Goal: Task Accomplishment & Management: Use online tool/utility

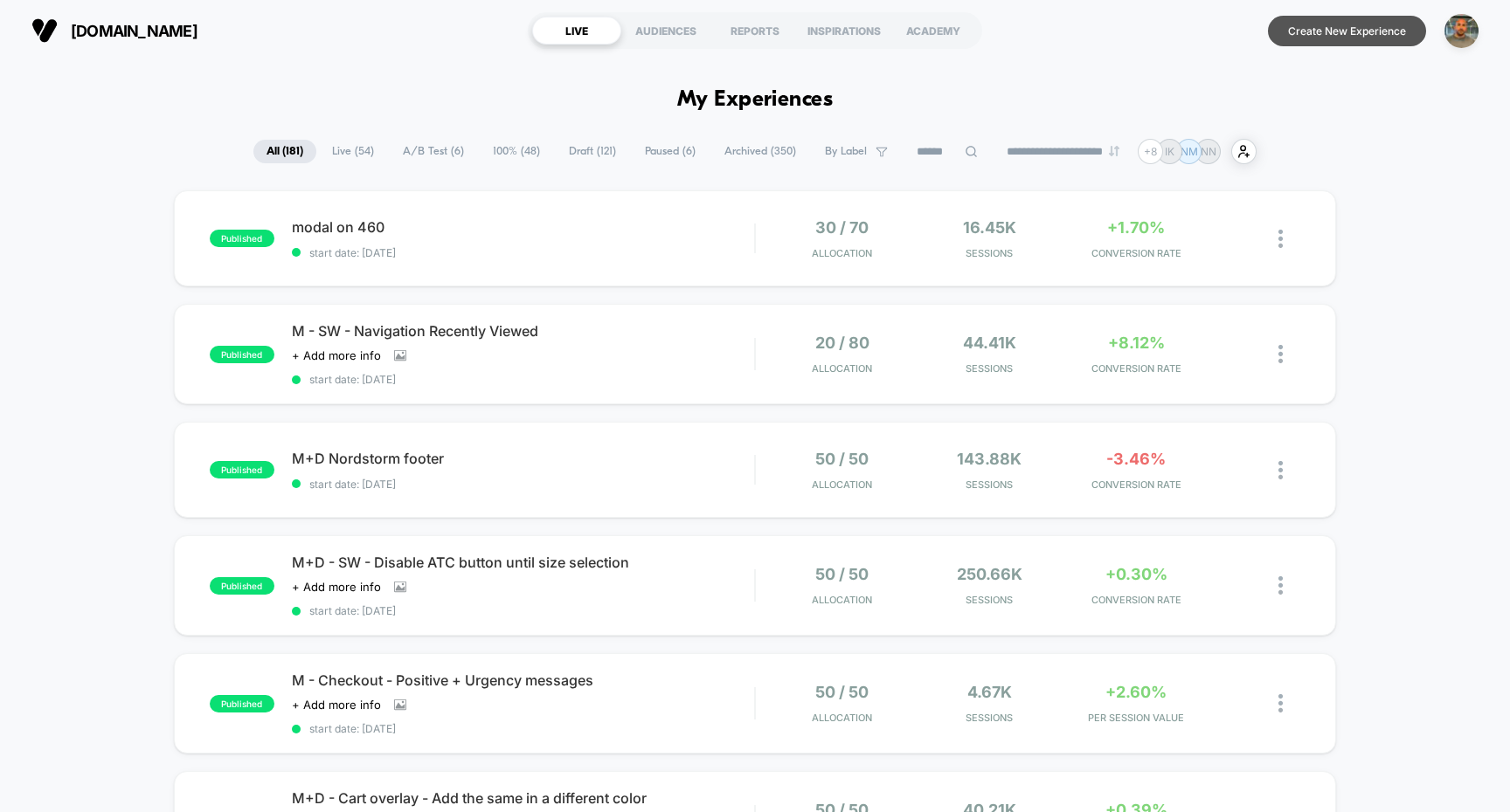
click at [1340, 21] on button "Create New Experience" at bounding box center [1347, 31] width 158 height 31
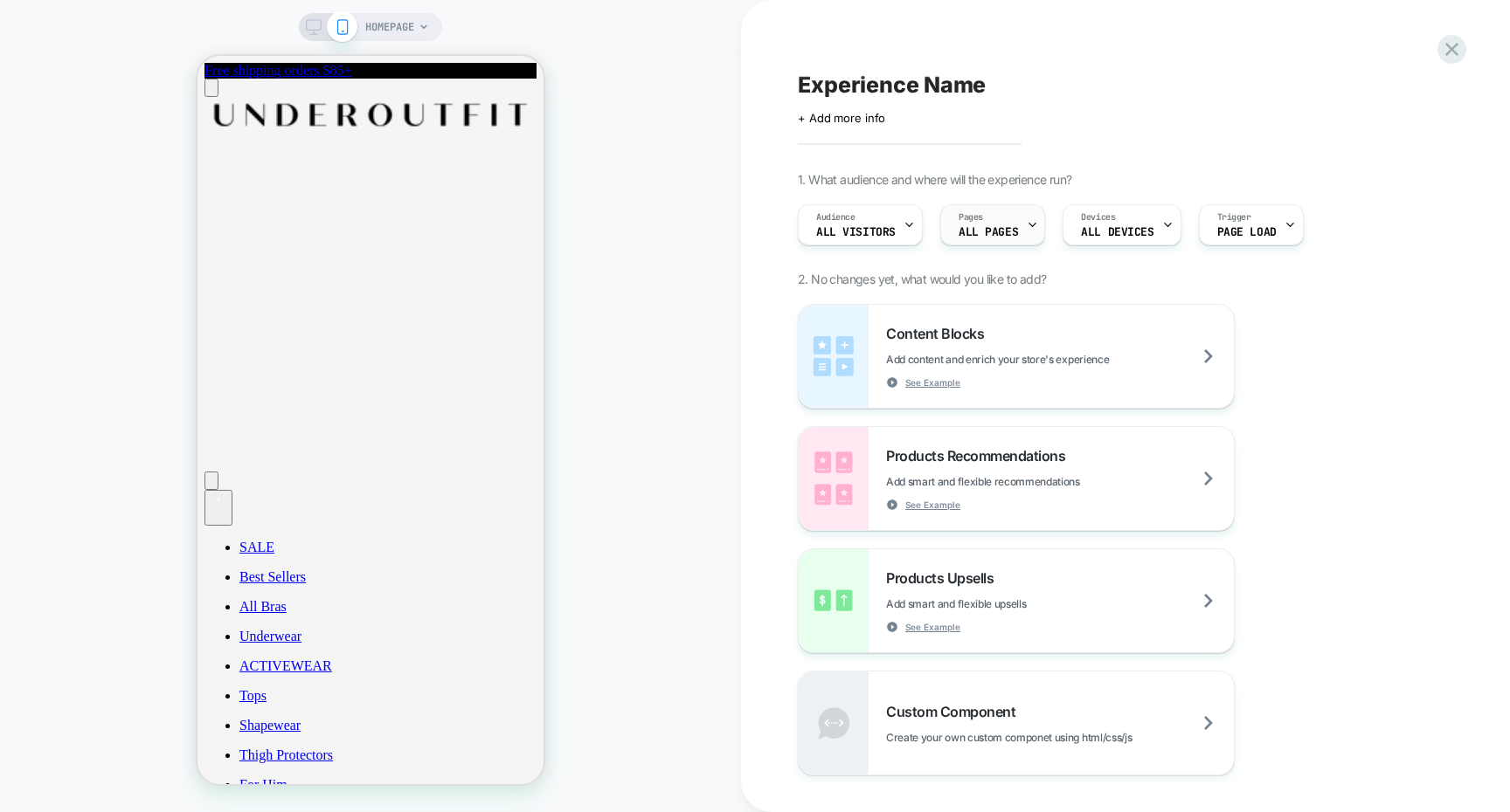
click at [1008, 235] on span "ALL PAGES" at bounding box center [988, 232] width 59 height 13
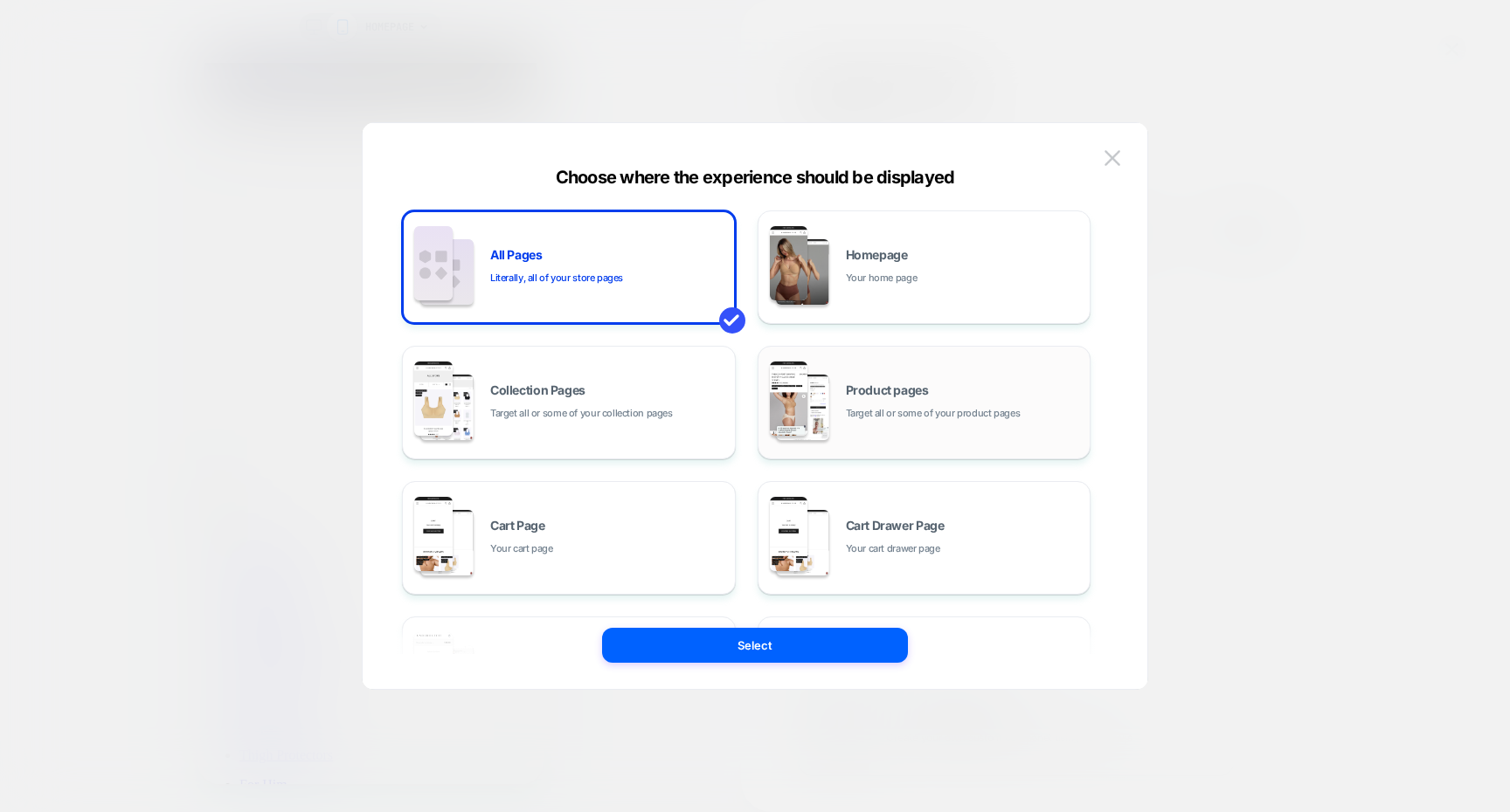
click at [930, 374] on div "Product pages Target all or some of your product pages" at bounding box center [924, 402] width 314 height 96
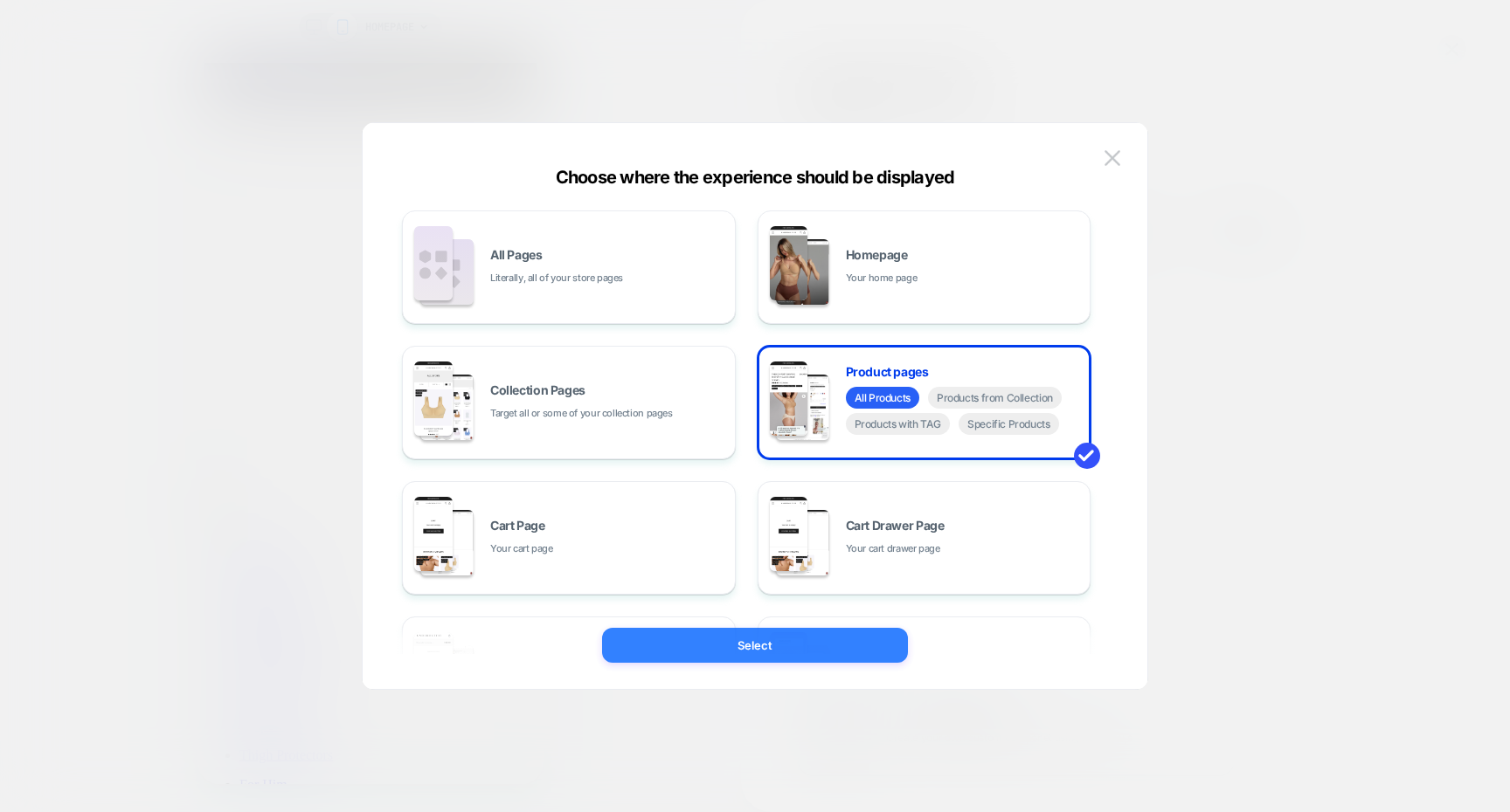
click at [790, 637] on button "Select" at bounding box center [755, 645] width 306 height 35
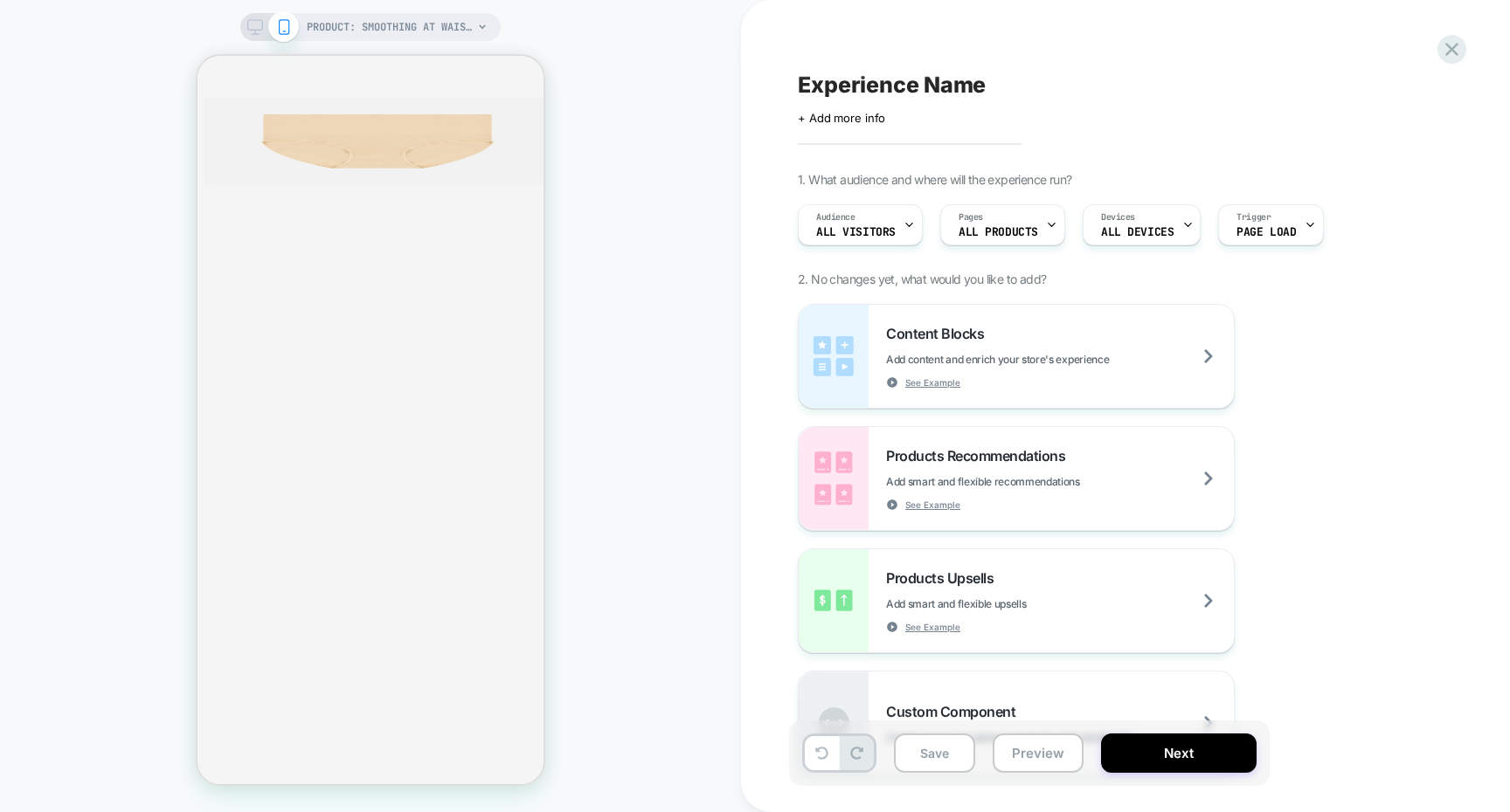
scroll to position [4313, 0]
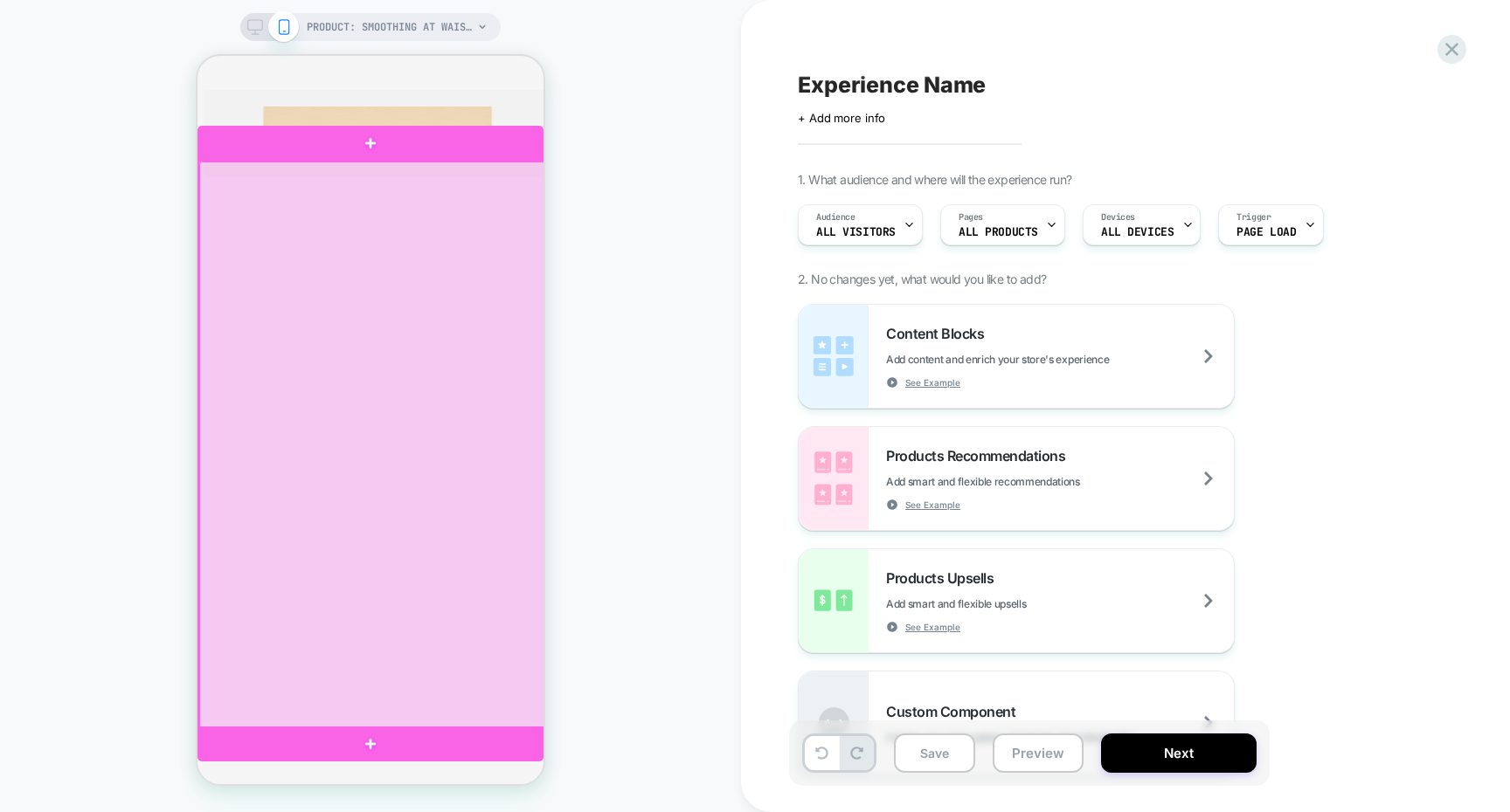
click at [520, 230] on div at bounding box center [372, 445] width 346 height 568
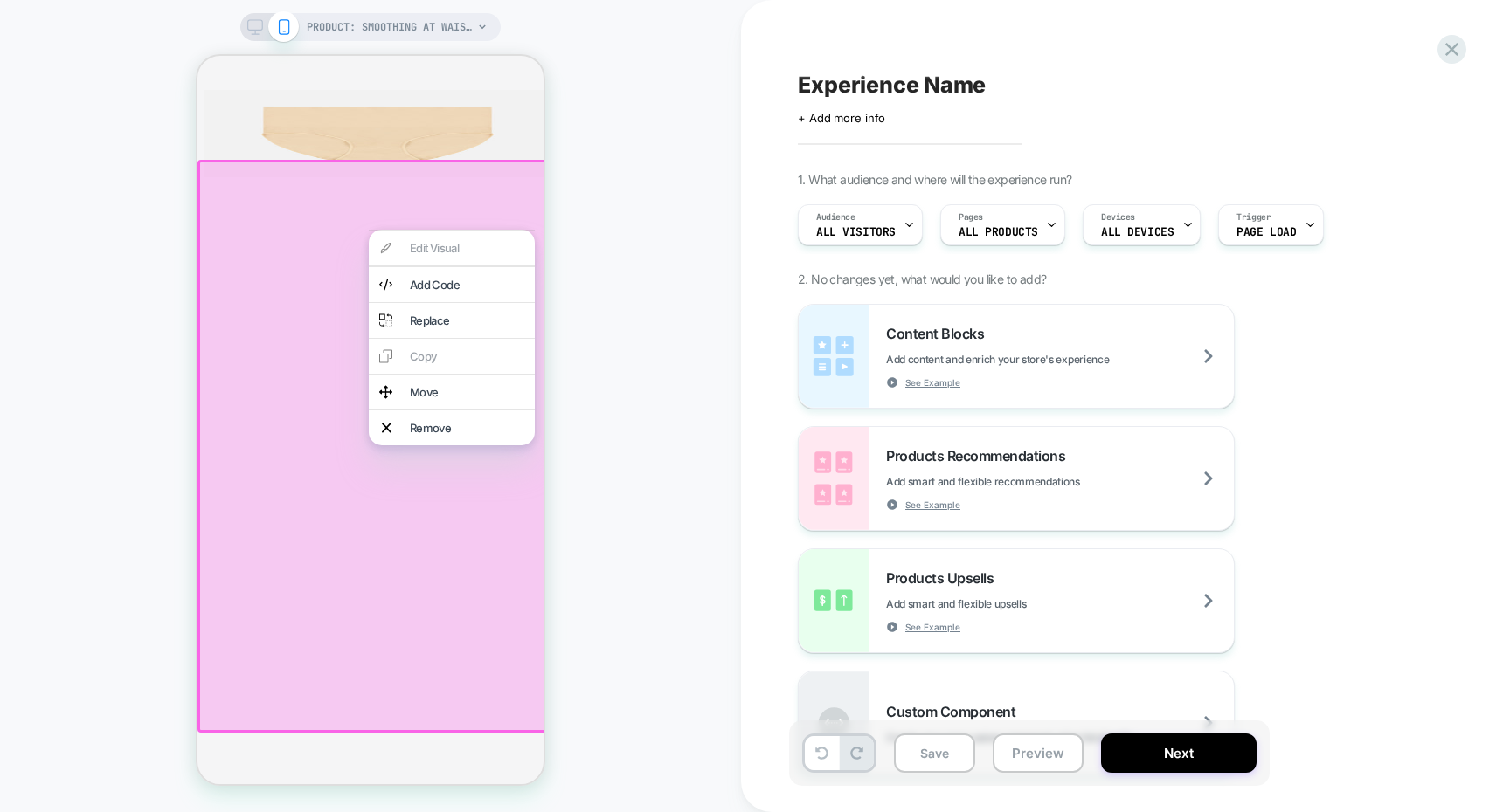
click at [312, 505] on div at bounding box center [373, 447] width 351 height 573
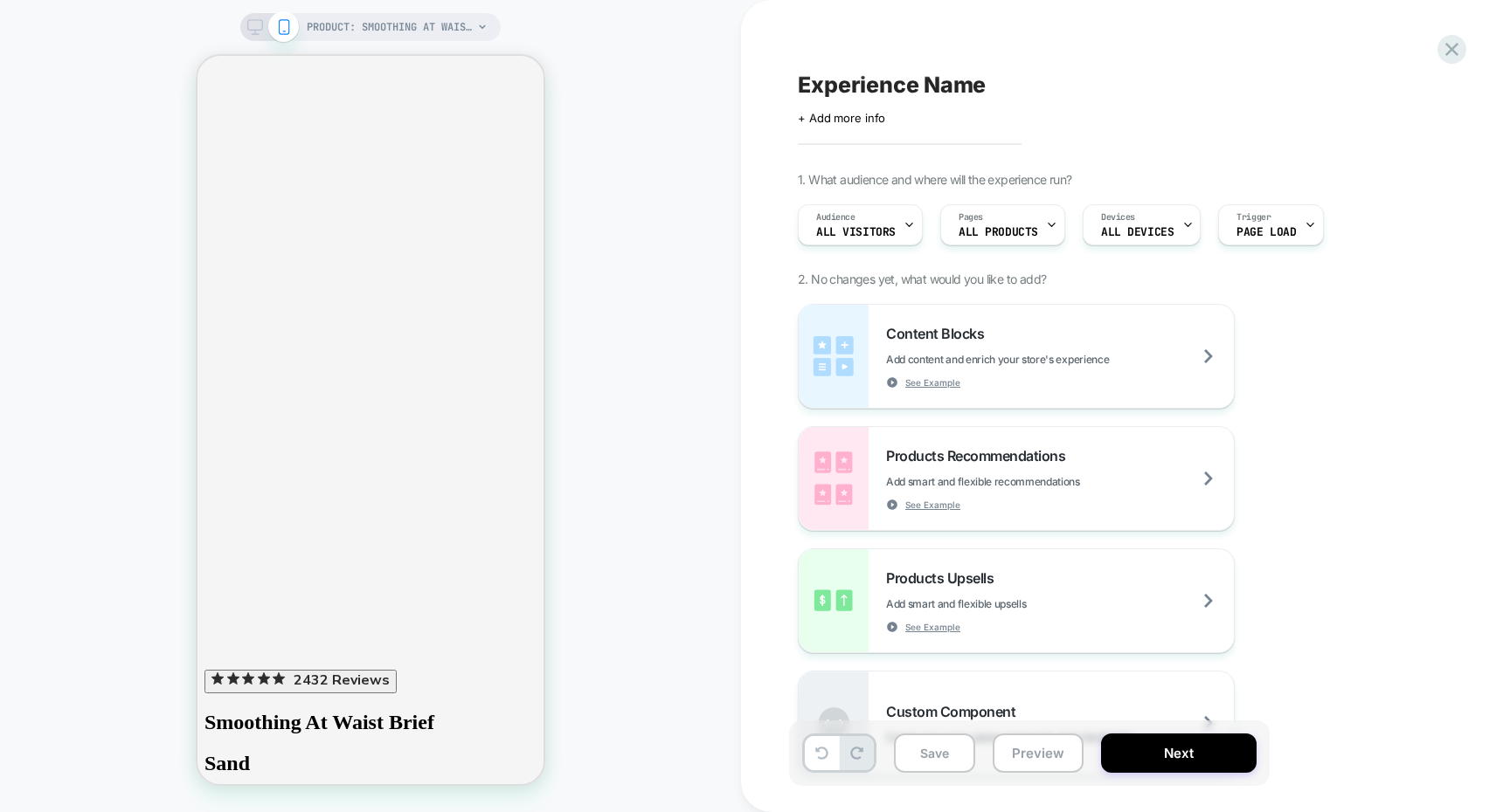
scroll to position [5110, 0]
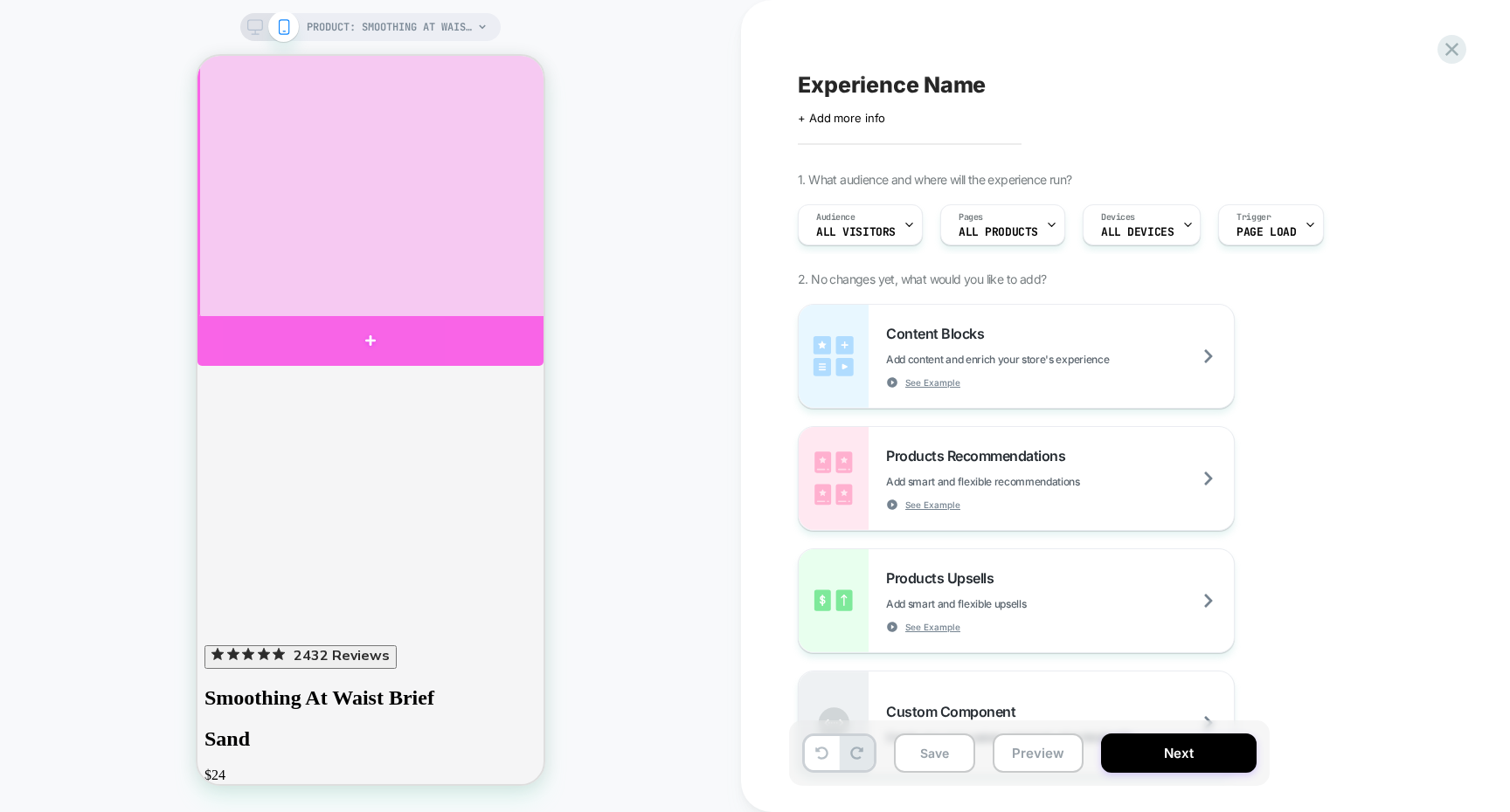
click at [509, 336] on div at bounding box center [370, 340] width 346 height 50
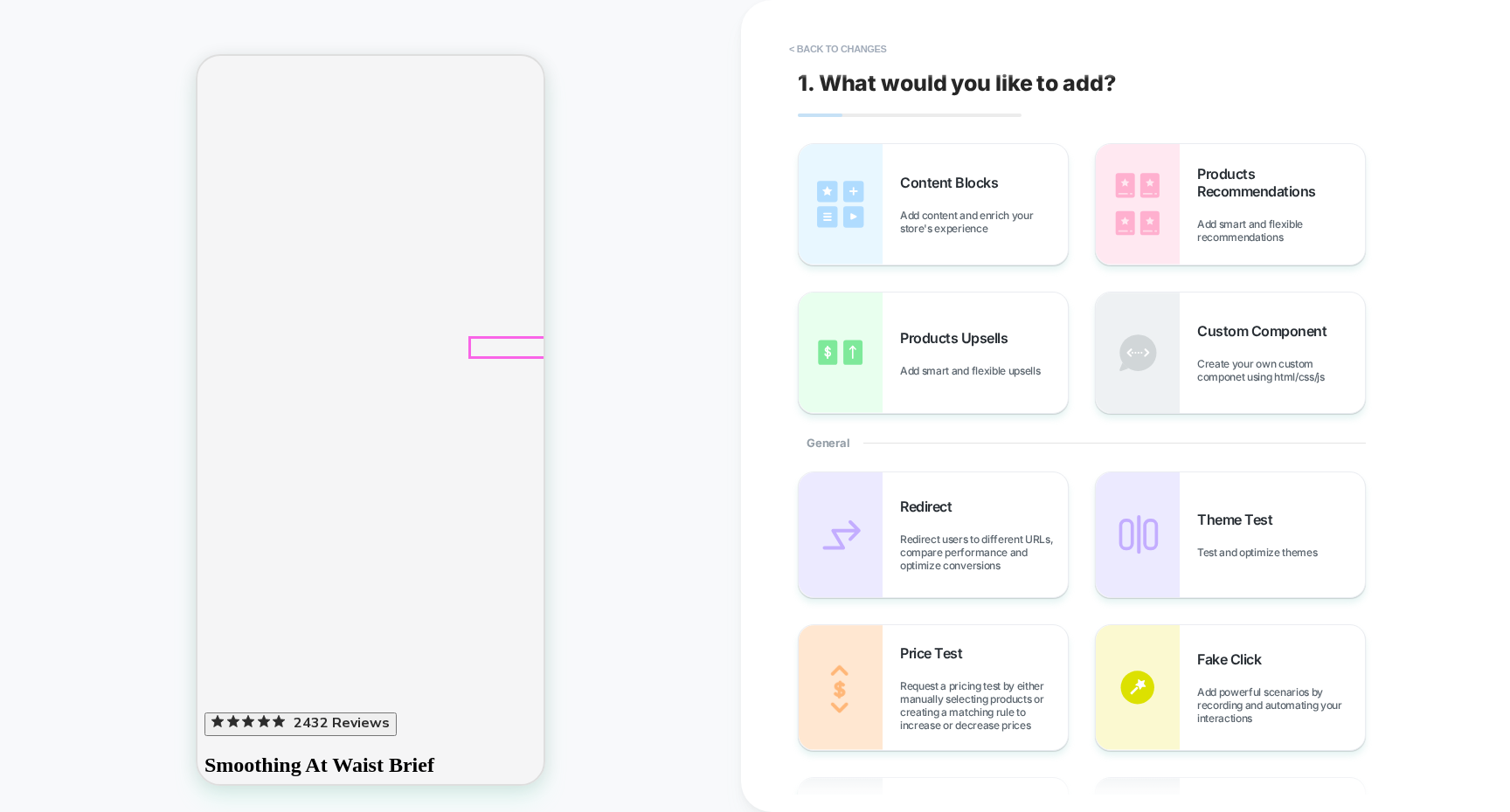
scroll to position [5042, 0]
click at [1177, 244] on img at bounding box center [1137, 204] width 84 height 121
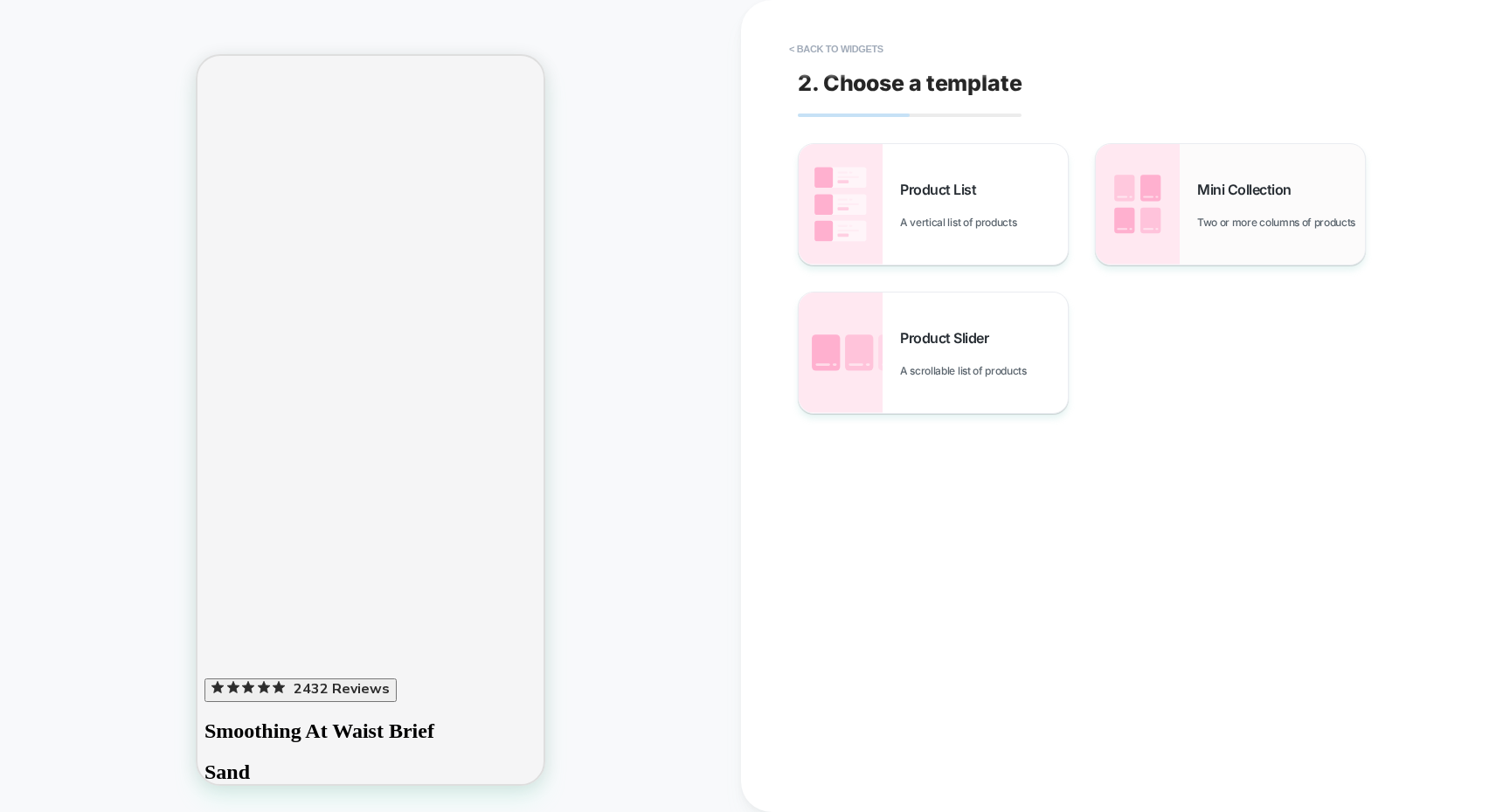
scroll to position [5081, 0]
click at [1152, 237] on img at bounding box center [1137, 204] width 84 height 121
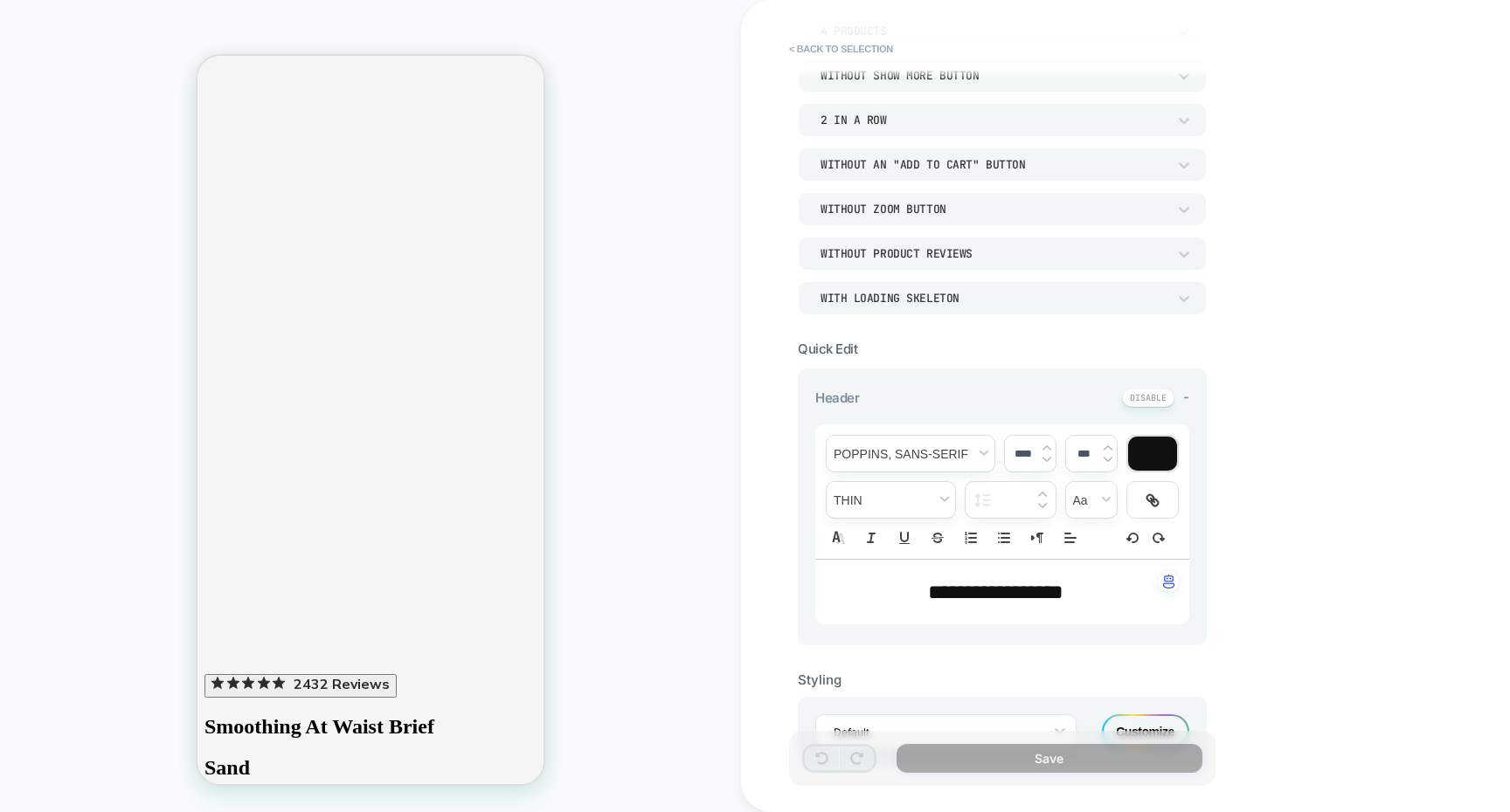
scroll to position [154, 0]
click at [932, 594] on span "**********" at bounding box center [995, 595] width 135 height 21
type input "****"
click at [932, 594] on span "**********" at bounding box center [995, 595] width 135 height 21
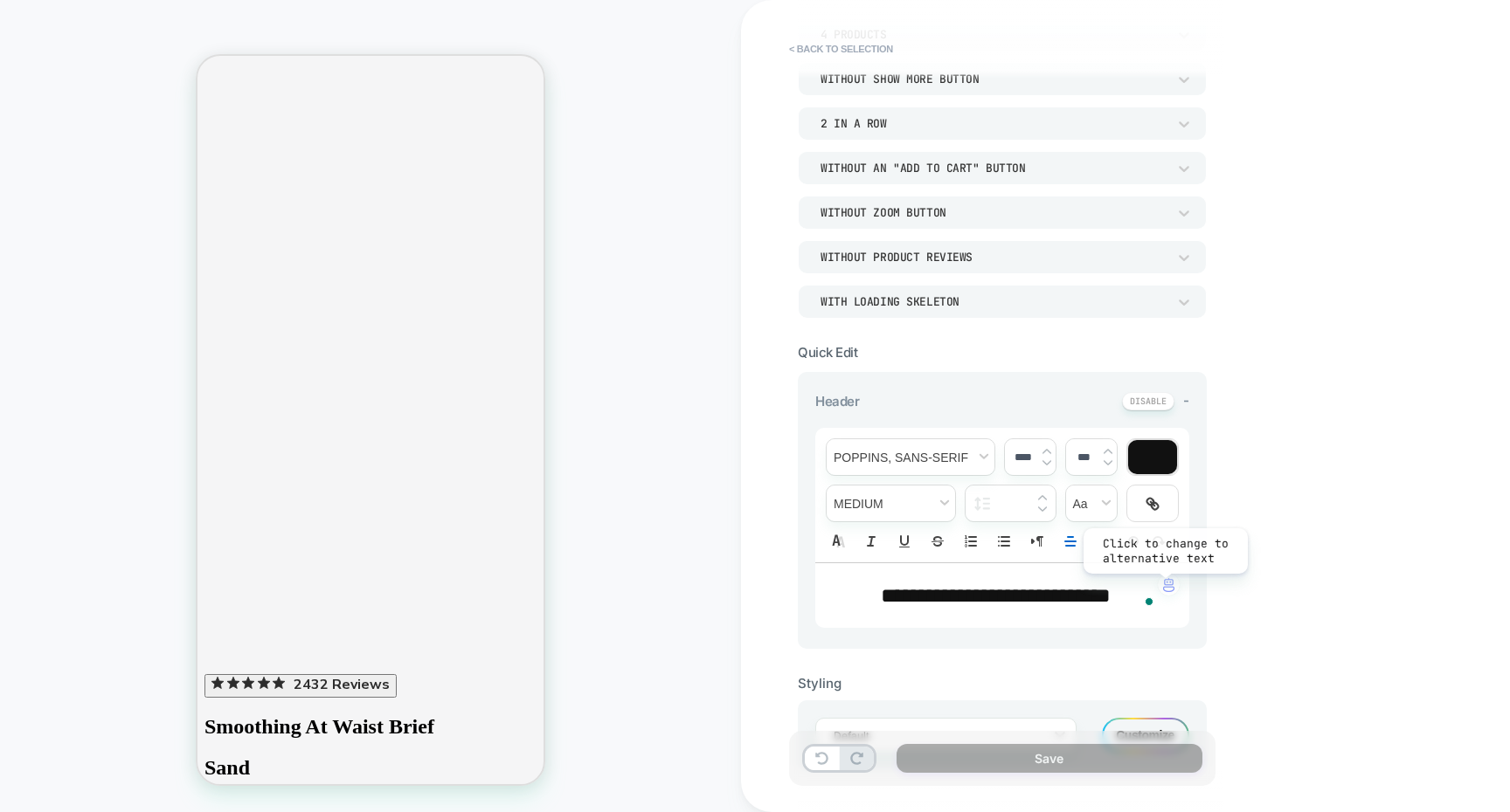
click at [1164, 588] on img "button" at bounding box center [1168, 585] width 12 height 14
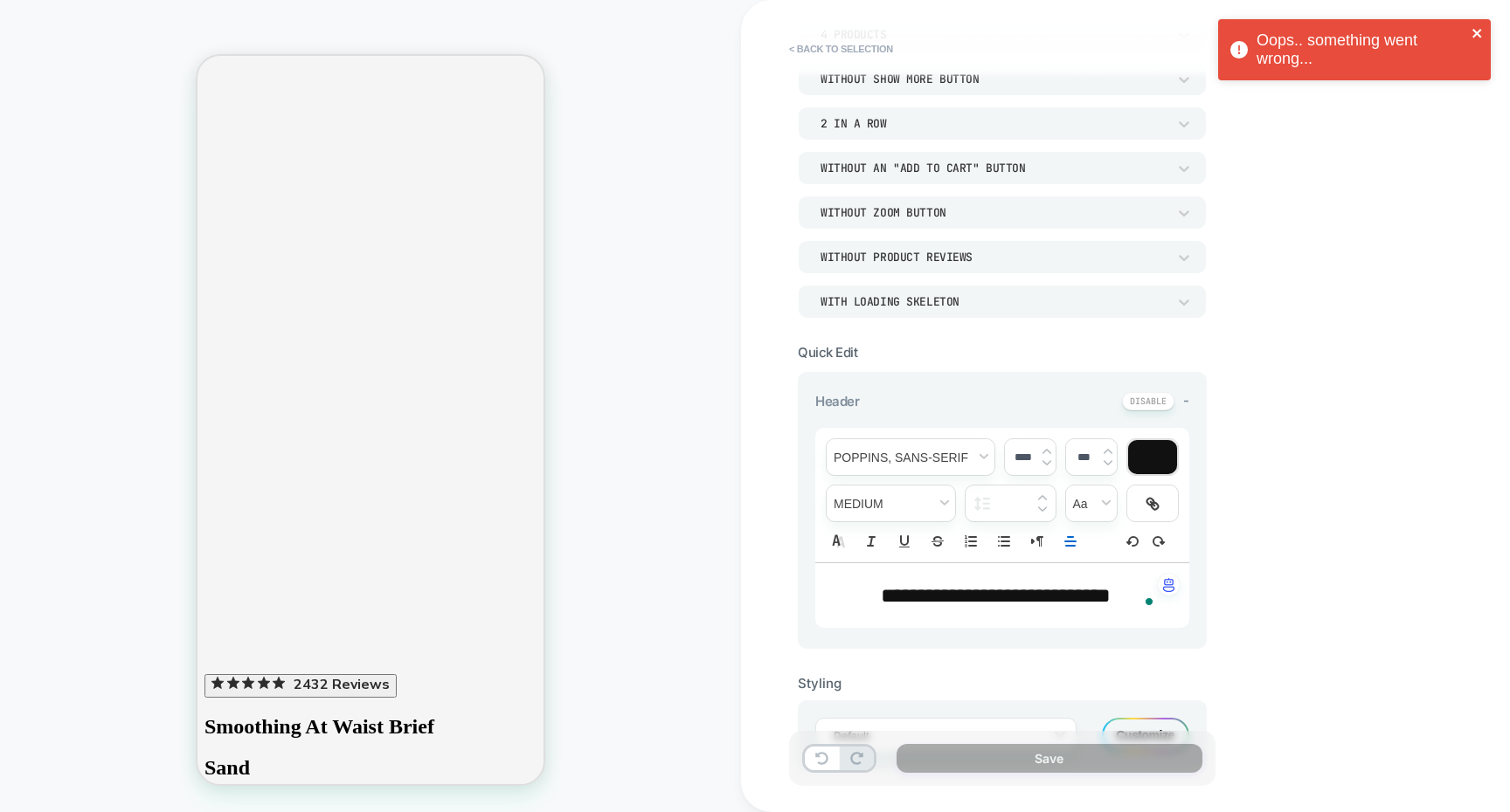
click at [1480, 31] on icon "close" at bounding box center [1478, 33] width 13 height 14
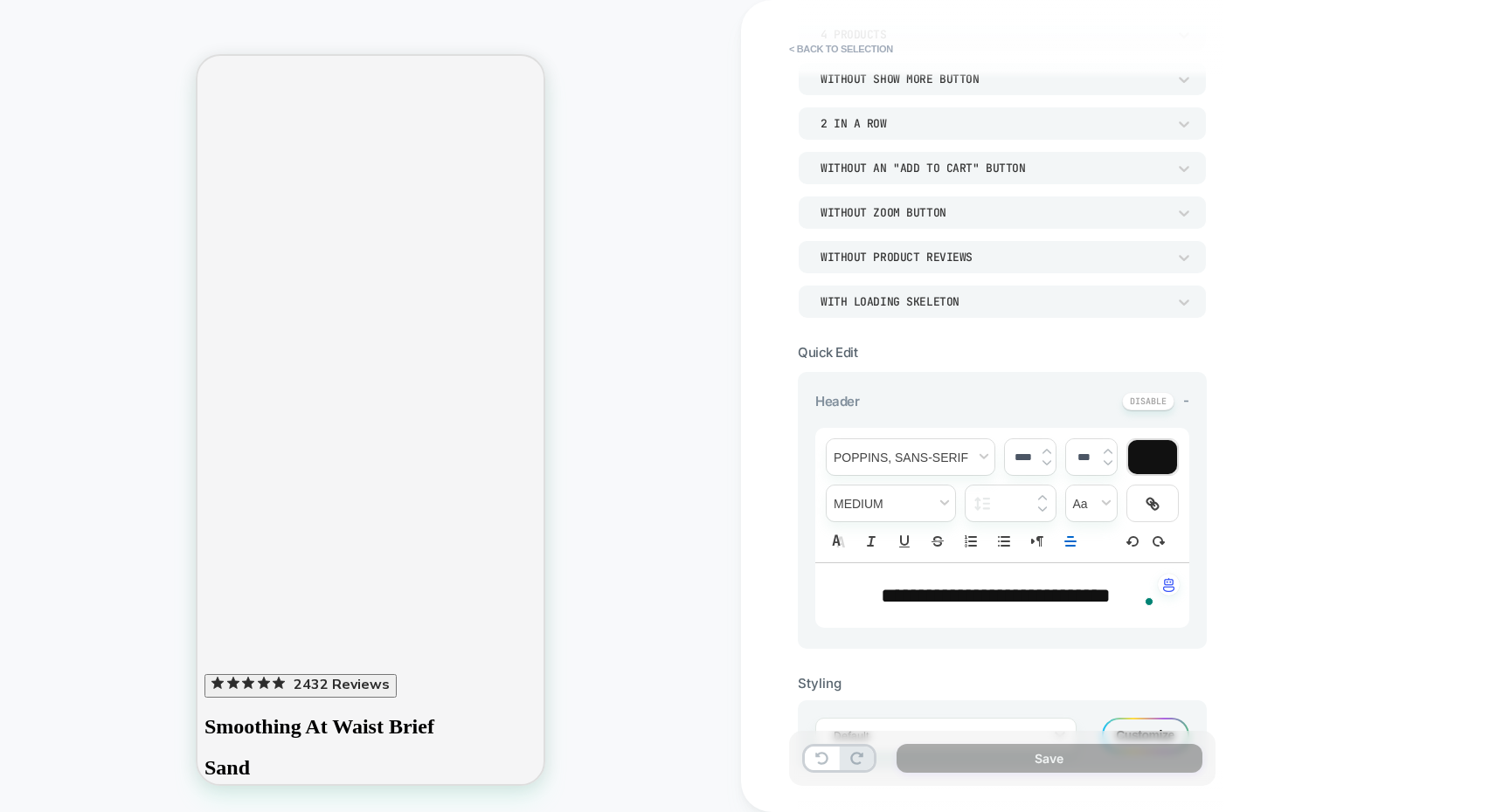
click at [1099, 591] on span "**********" at bounding box center [995, 595] width 230 height 21
click at [1168, 588] on img "button" at bounding box center [1168, 585] width 12 height 14
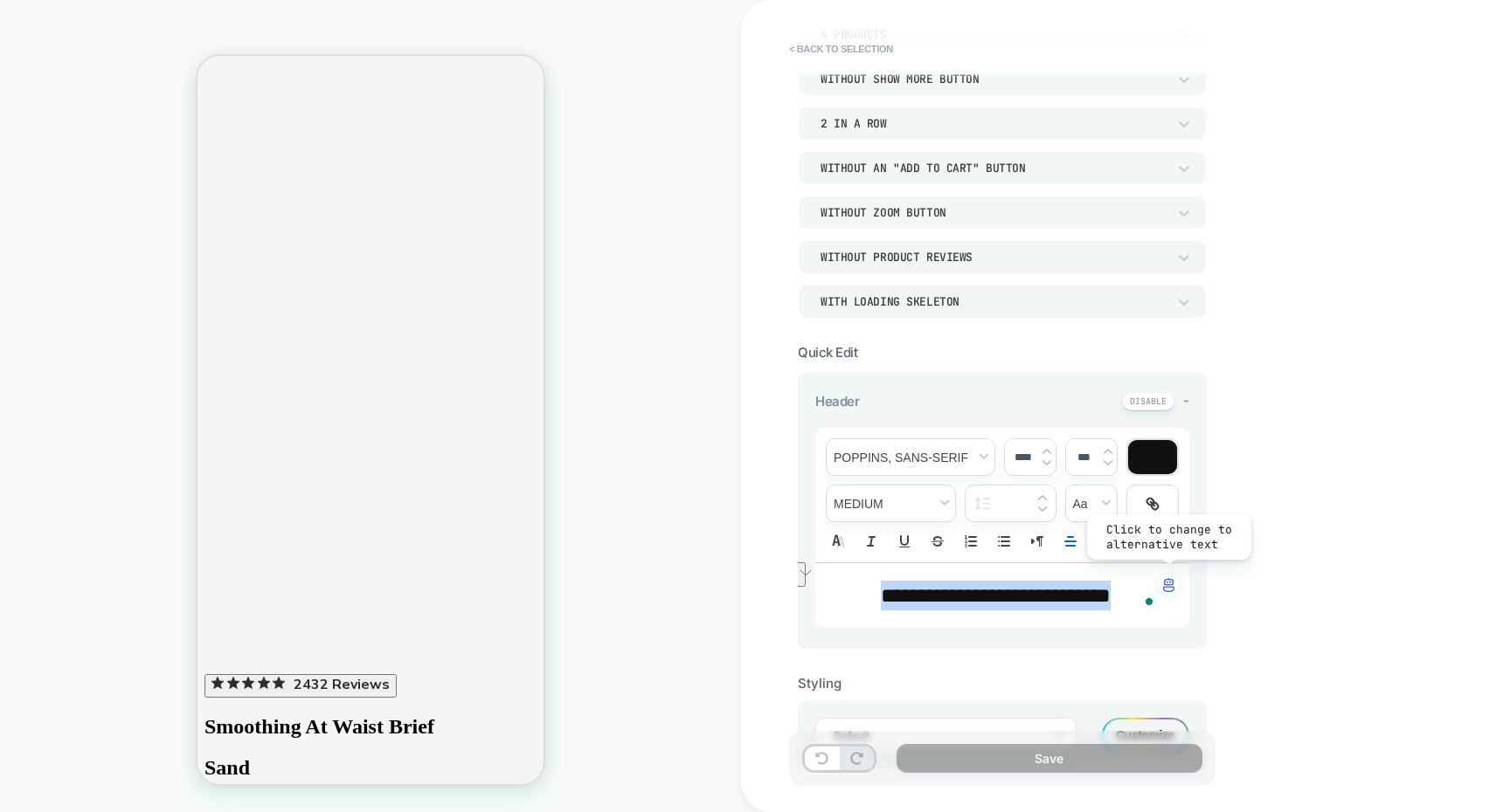
copy span "**********"
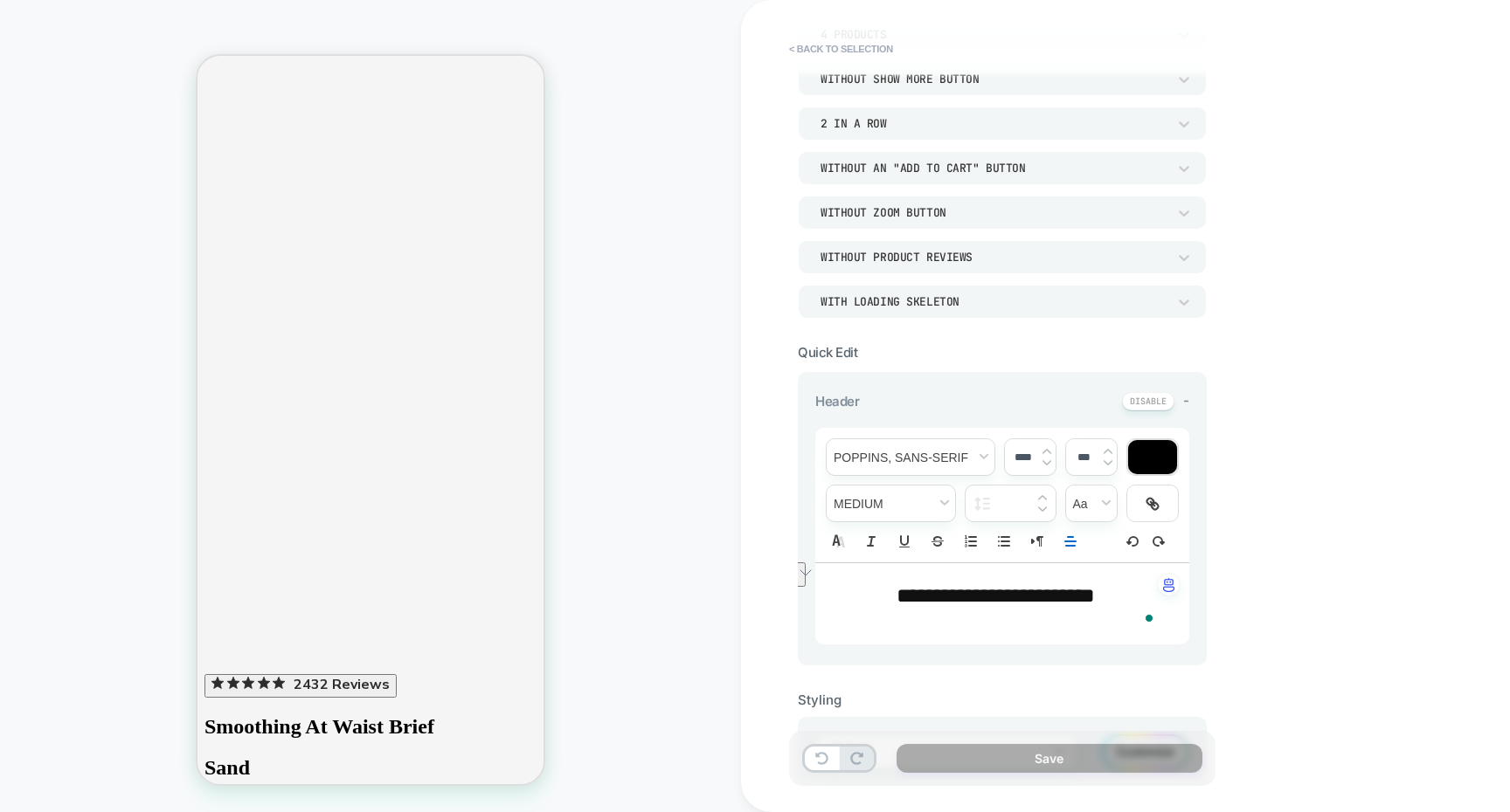
scroll to position [0, 0]
type input "****"
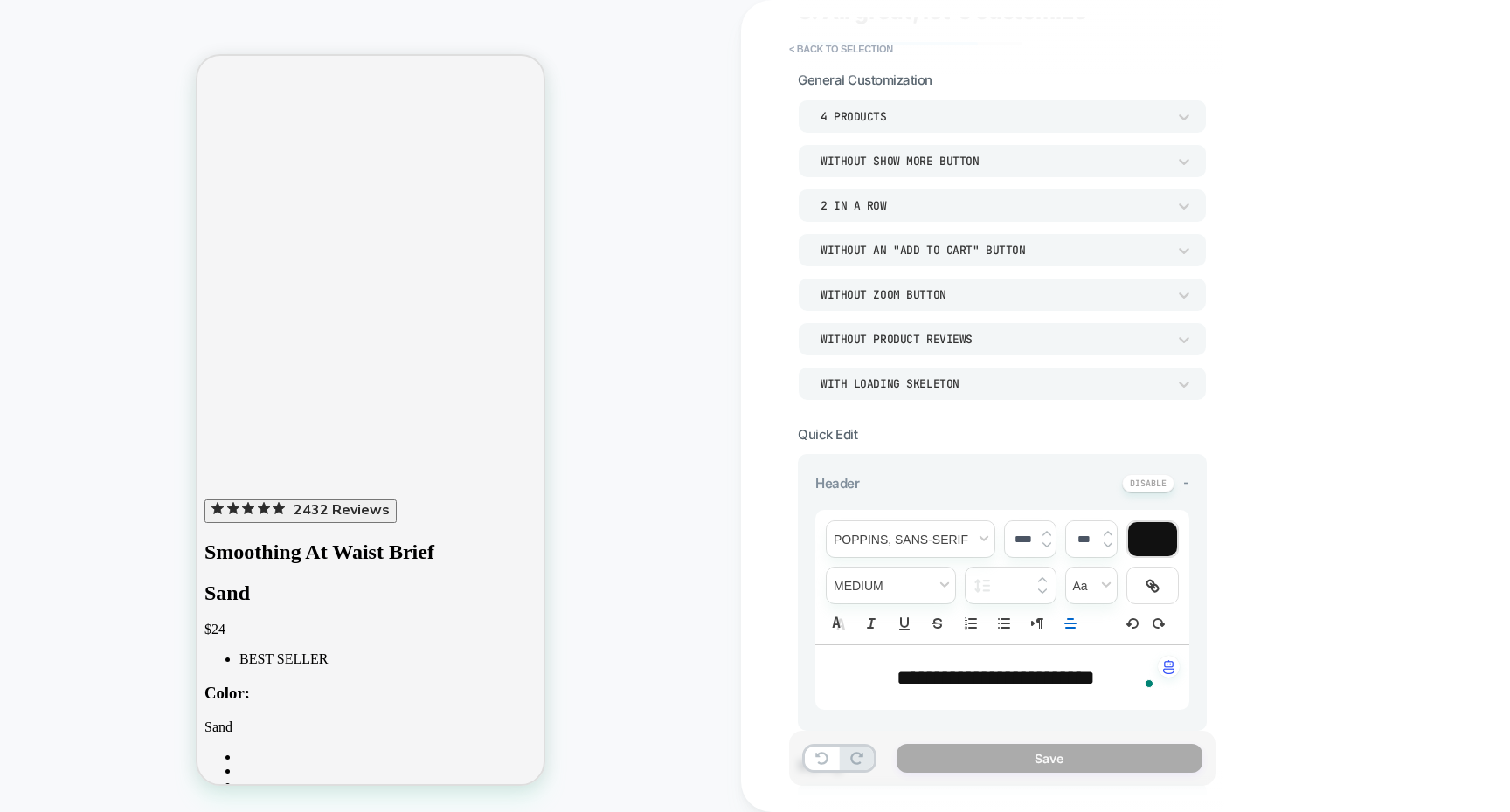
scroll to position [71, 0]
click at [911, 166] on div "Without Show more button" at bounding box center [993, 162] width 346 height 14
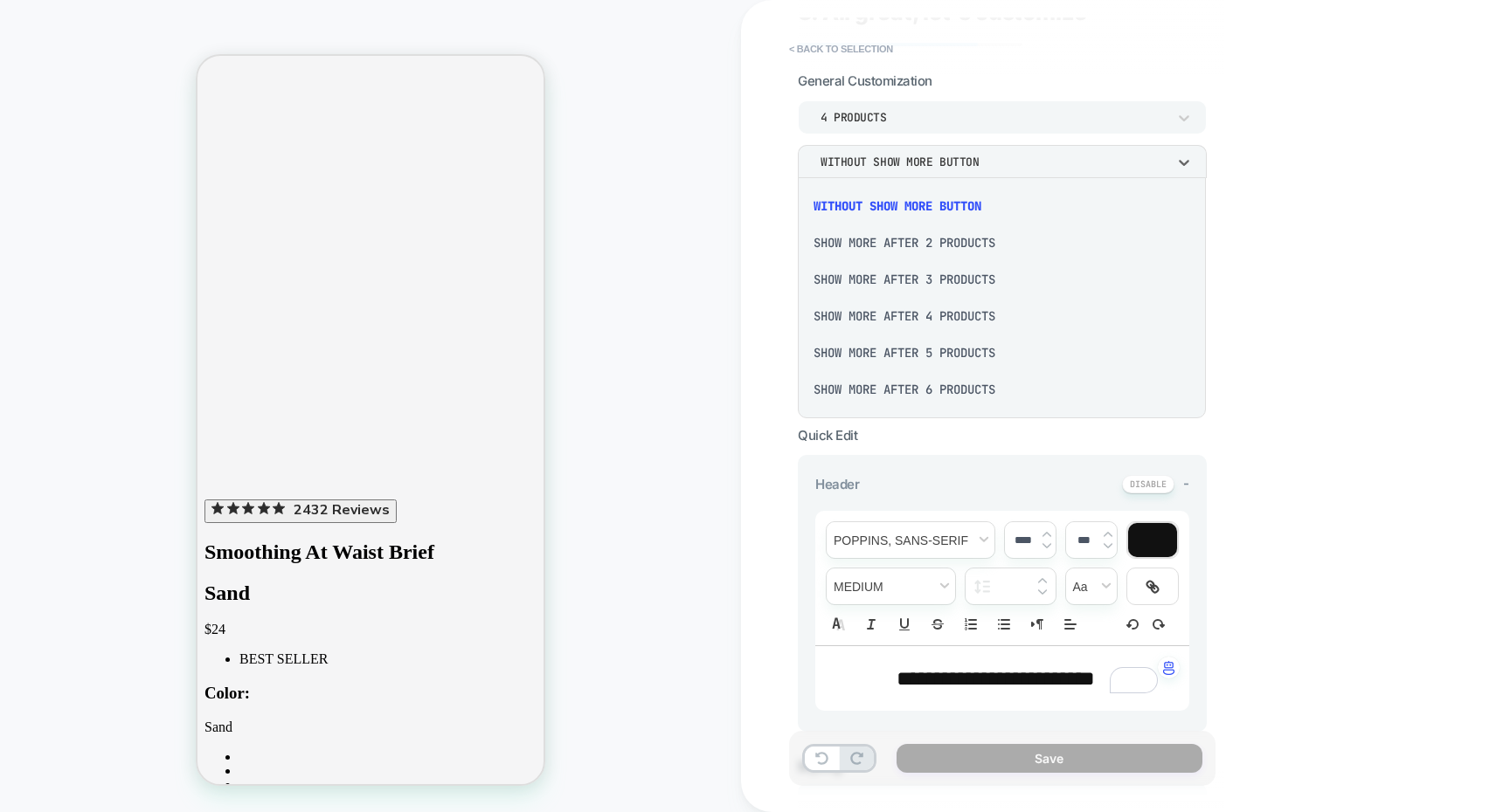
click at [925, 325] on div "Show more after 4 Products" at bounding box center [1002, 316] width 394 height 37
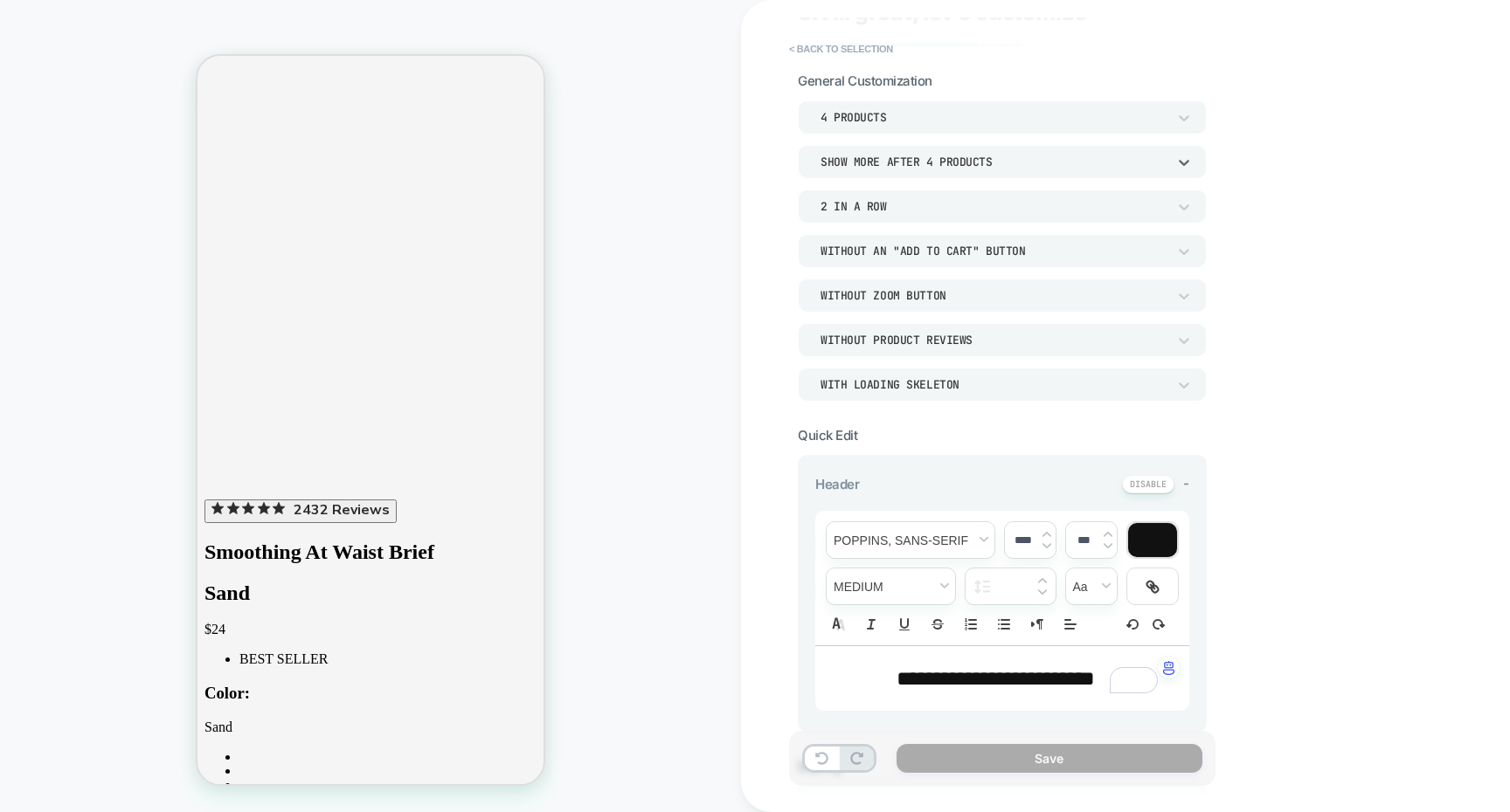
click at [878, 126] on div "4 Products" at bounding box center [1002, 117] width 409 height 33
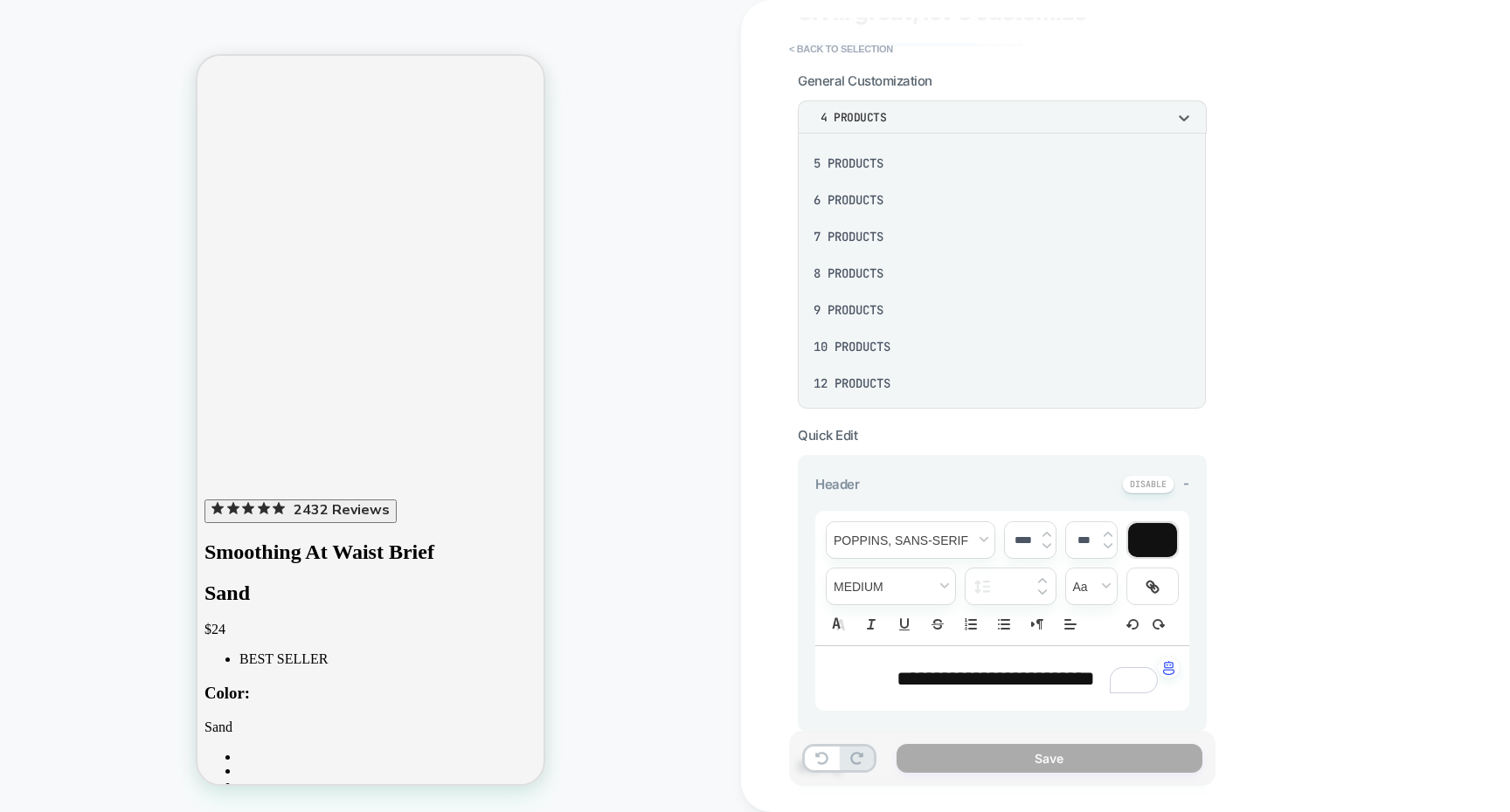
scroll to position [167, 0]
click at [888, 362] on div "12 Products" at bounding box center [1002, 361] width 394 height 37
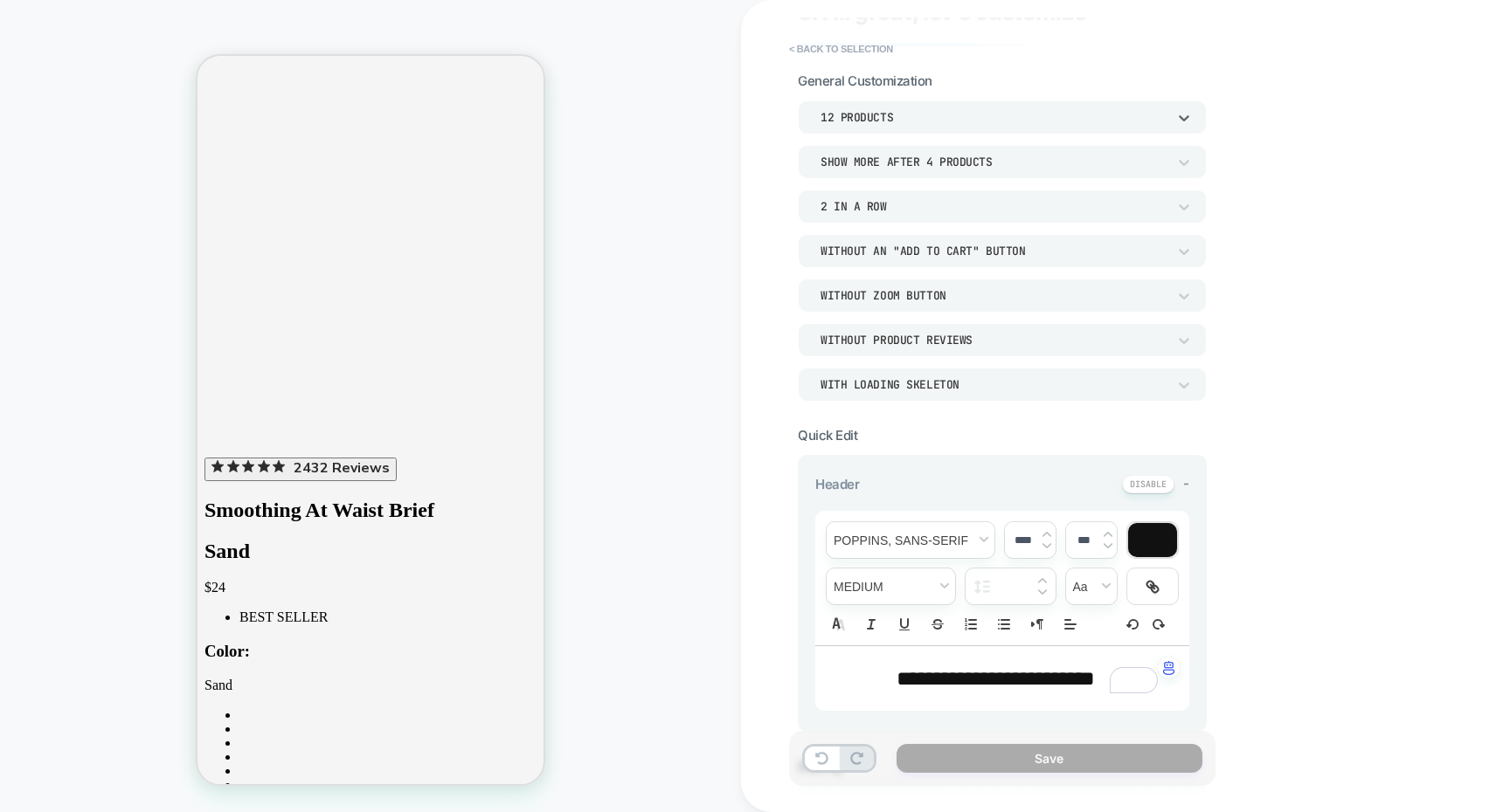
scroll to position [5296, 0]
